Goal: Find specific page/section: Find specific page/section

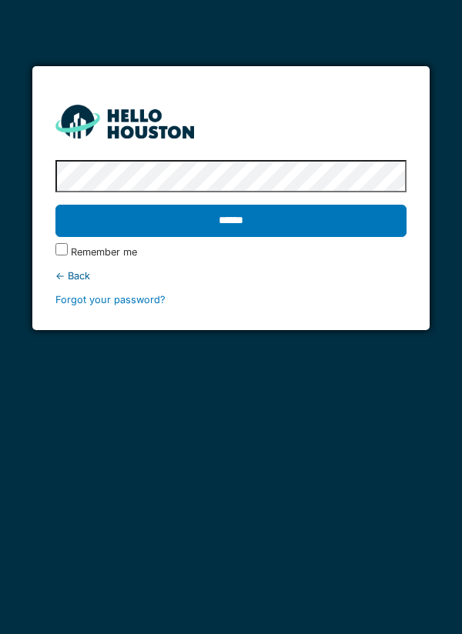
click at [243, 224] on input "******" at bounding box center [231, 221] width 352 height 32
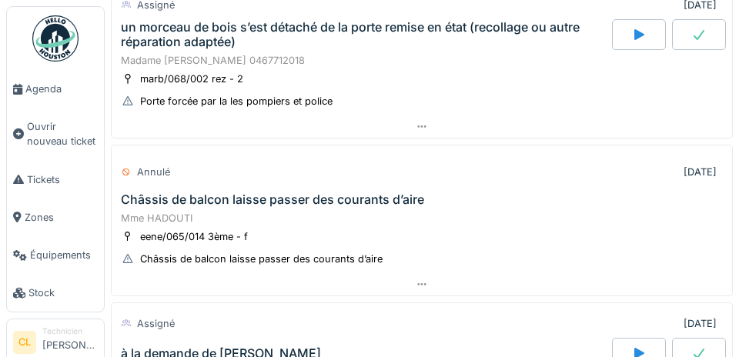
scroll to position [317, 0]
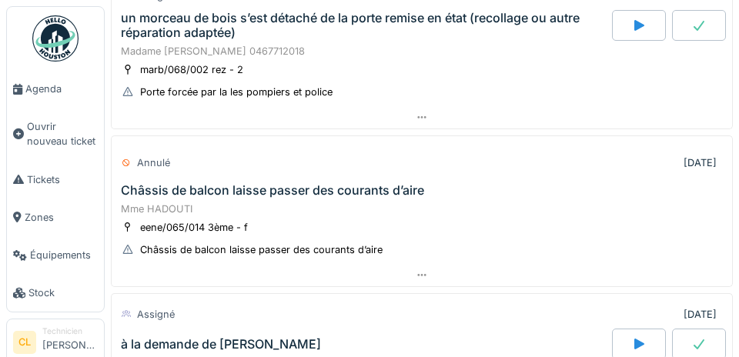
click at [59, 94] on span "Agenda" at bounding box center [61, 89] width 72 height 15
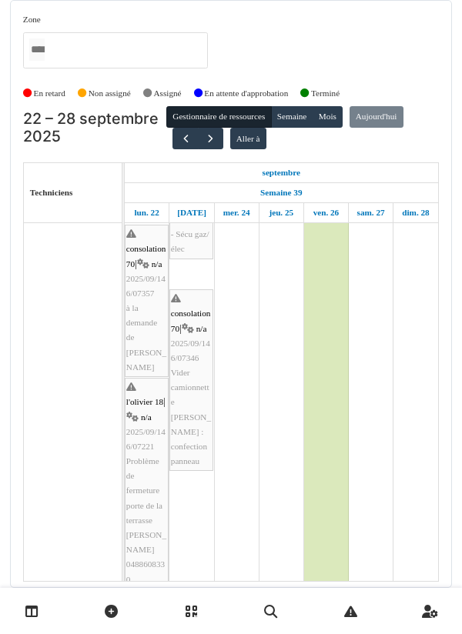
scroll to position [532, 0]
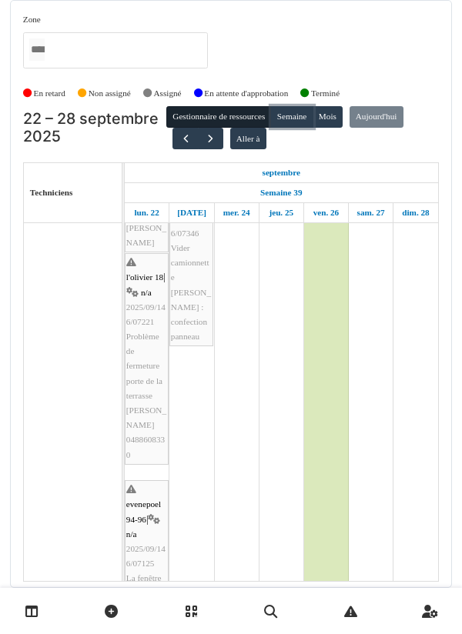
click at [304, 106] on button "Semaine" at bounding box center [292, 117] width 42 height 22
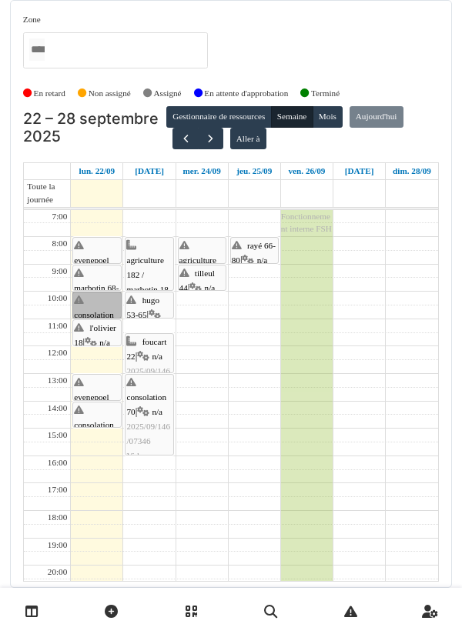
click at [92, 292] on link "consolation 70 | n/a 2025/09/146/07357 à la demande de Jan" at bounding box center [96, 305] width 49 height 27
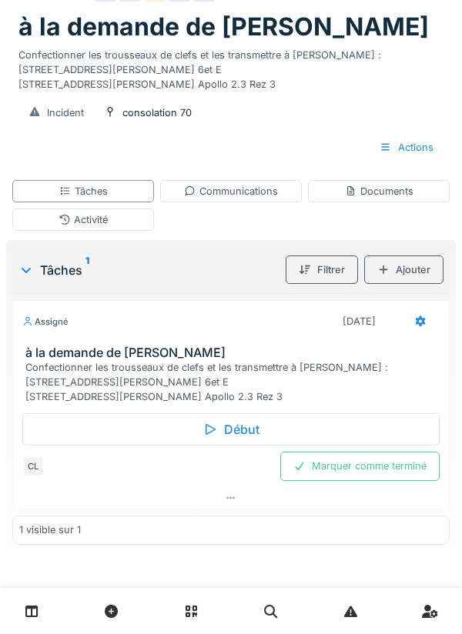
scroll to position [151, 0]
